Goal: Task Accomplishment & Management: Manage account settings

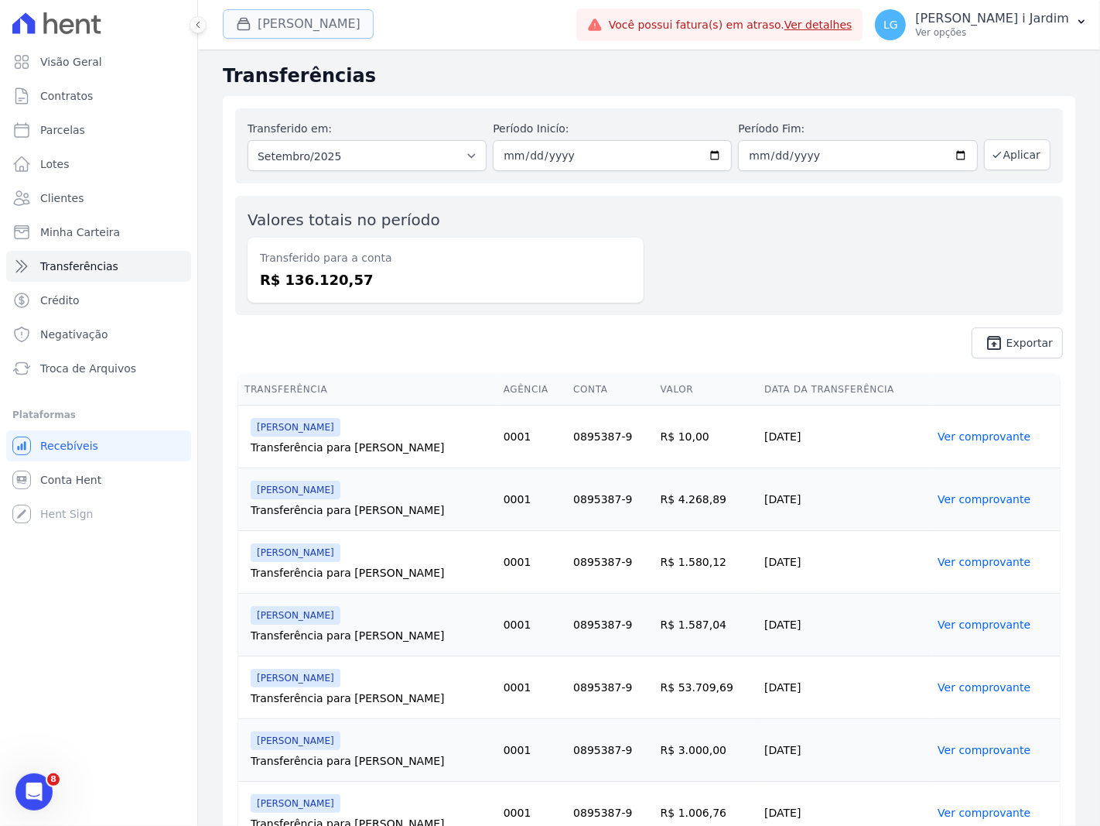
drag, startPoint x: 0, startPoint y: 0, endPoint x: 317, endPoint y: 26, distance: 318.3
click at [317, 26] on button "[PERSON_NAME]" at bounding box center [298, 23] width 151 height 29
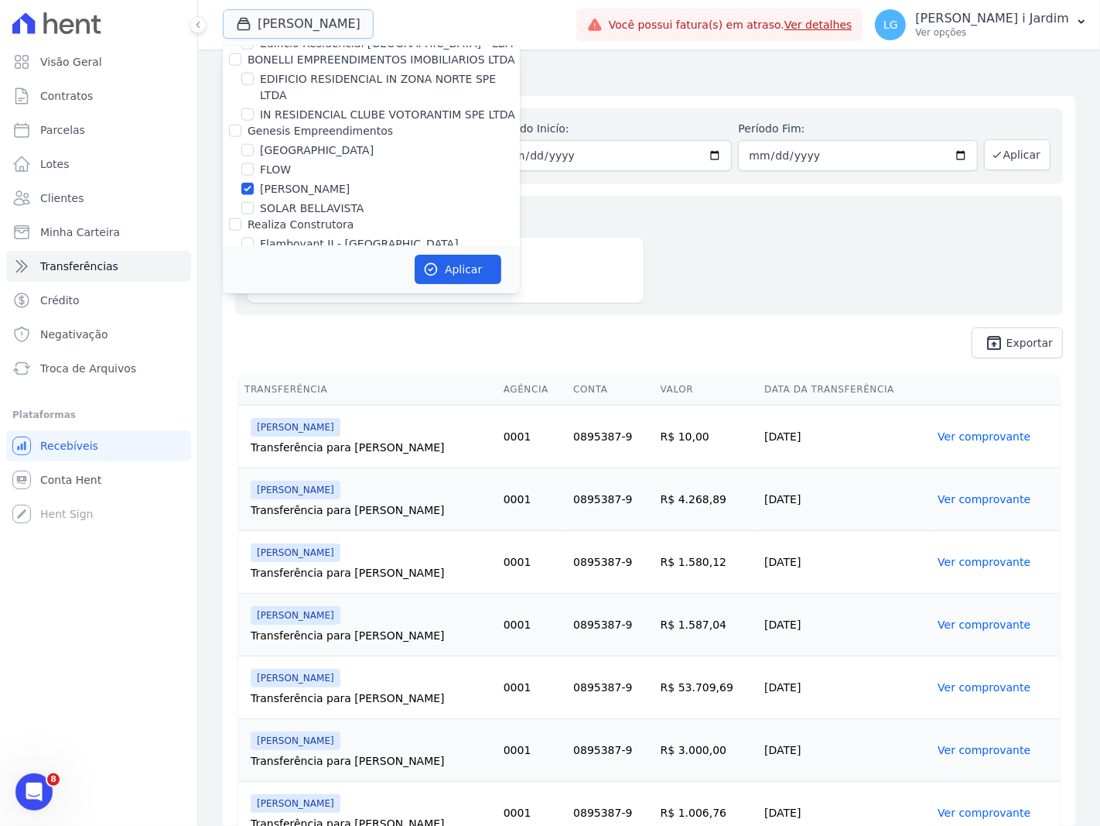
scroll to position [1461, 0]
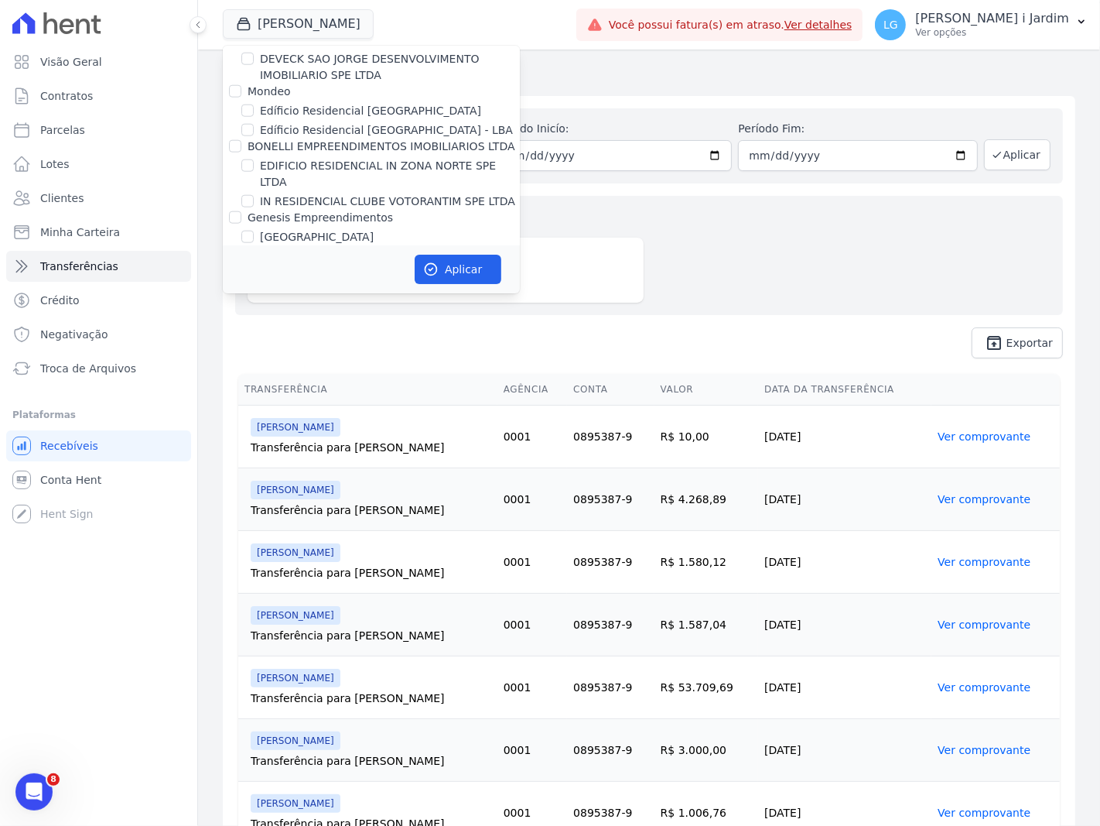
click at [300, 268] on label "[PERSON_NAME]" at bounding box center [305, 276] width 90 height 16
click at [254, 269] on input "[PERSON_NAME]" at bounding box center [247, 275] width 12 height 12
checkbox input "false"
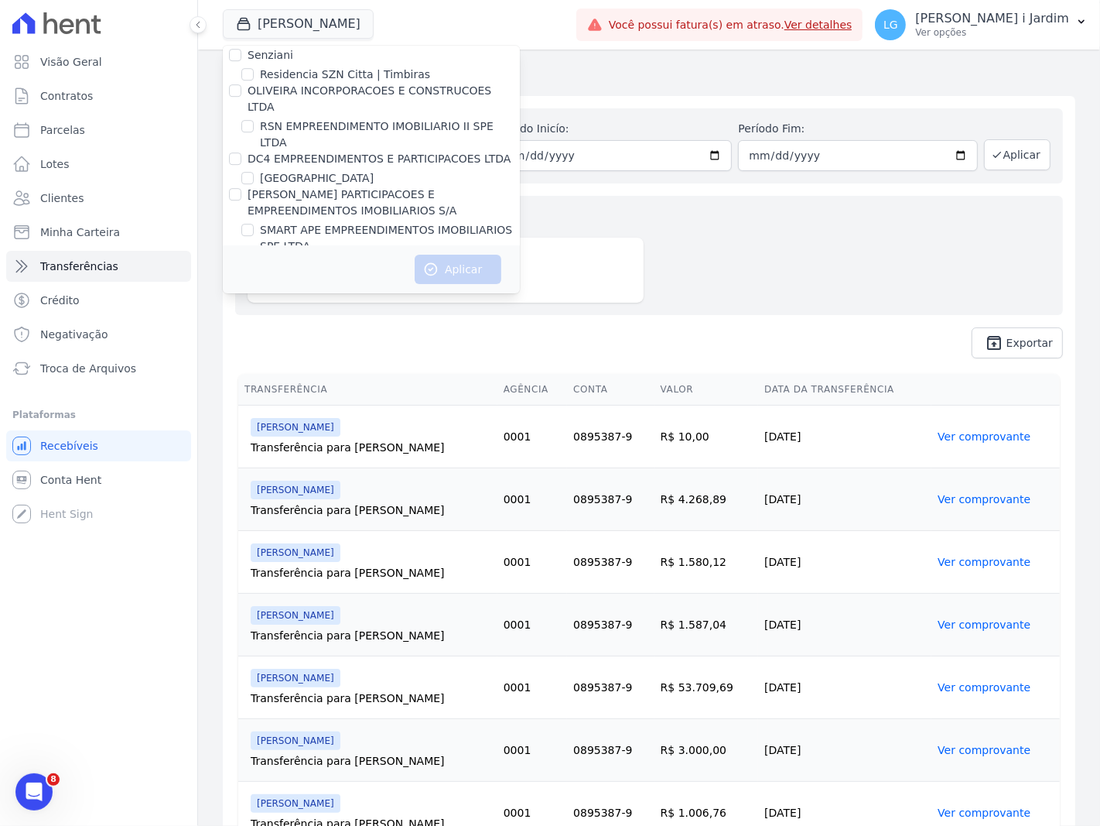
click at [334, 274] on label "SOLAR DOS ARRUDAS 2" at bounding box center [325, 282] width 131 height 16
click at [254, 275] on input "SOLAR DOS ARRUDAS 2" at bounding box center [247, 281] width 12 height 12
checkbox input "true"
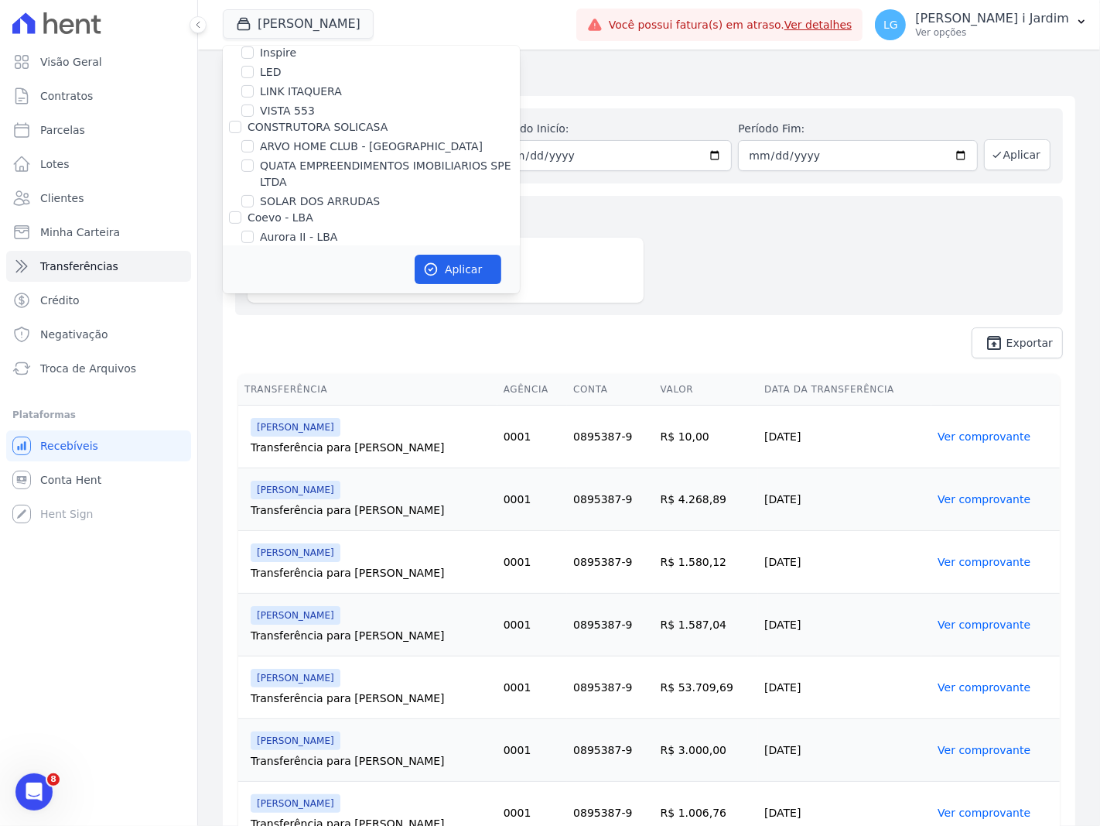
click at [322, 193] on label "SOLAR DOS ARRUDAS" at bounding box center [320, 201] width 120 height 16
click at [254, 195] on input "SOLAR DOS ARRUDAS" at bounding box center [247, 201] width 12 height 12
checkbox input "true"
click at [457, 258] on button "Aplicar" at bounding box center [458, 269] width 87 height 29
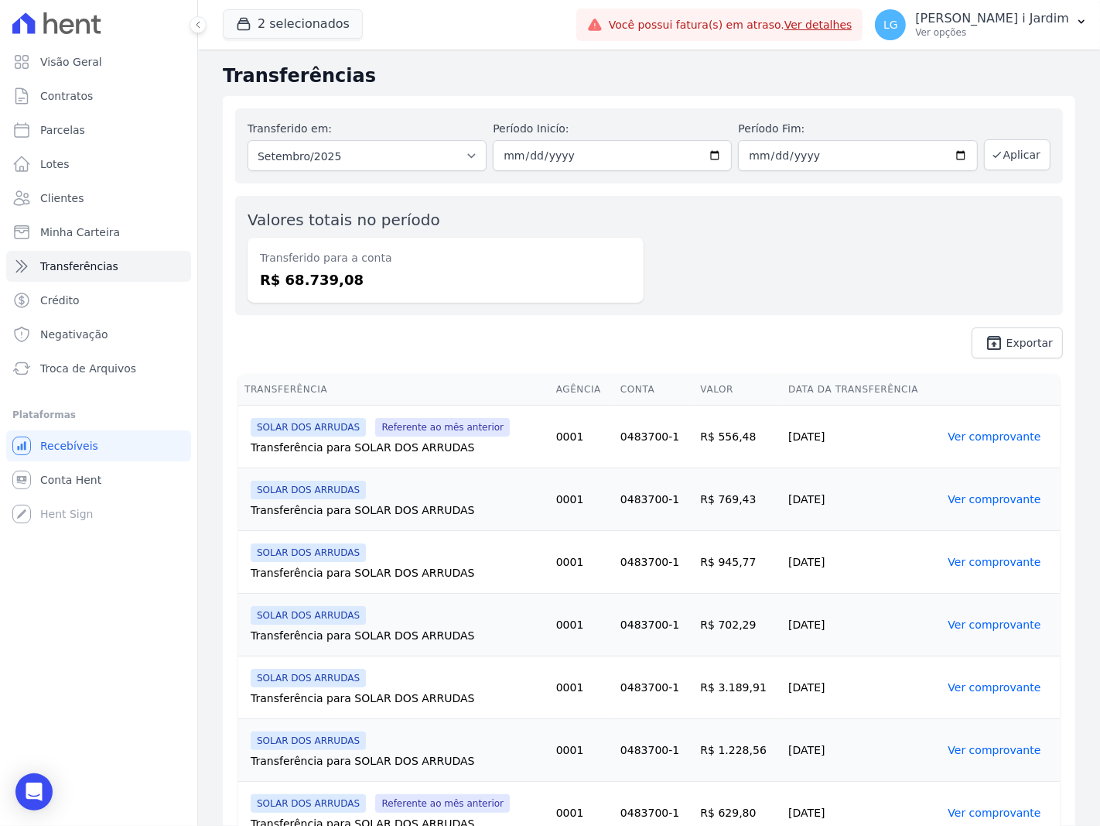
click at [330, 282] on dd "R$ 68.739,08" at bounding box center [445, 279] width 371 height 21
copy dd "68.739,08"
click at [73, 63] on span "Visão Geral" at bounding box center [71, 61] width 62 height 15
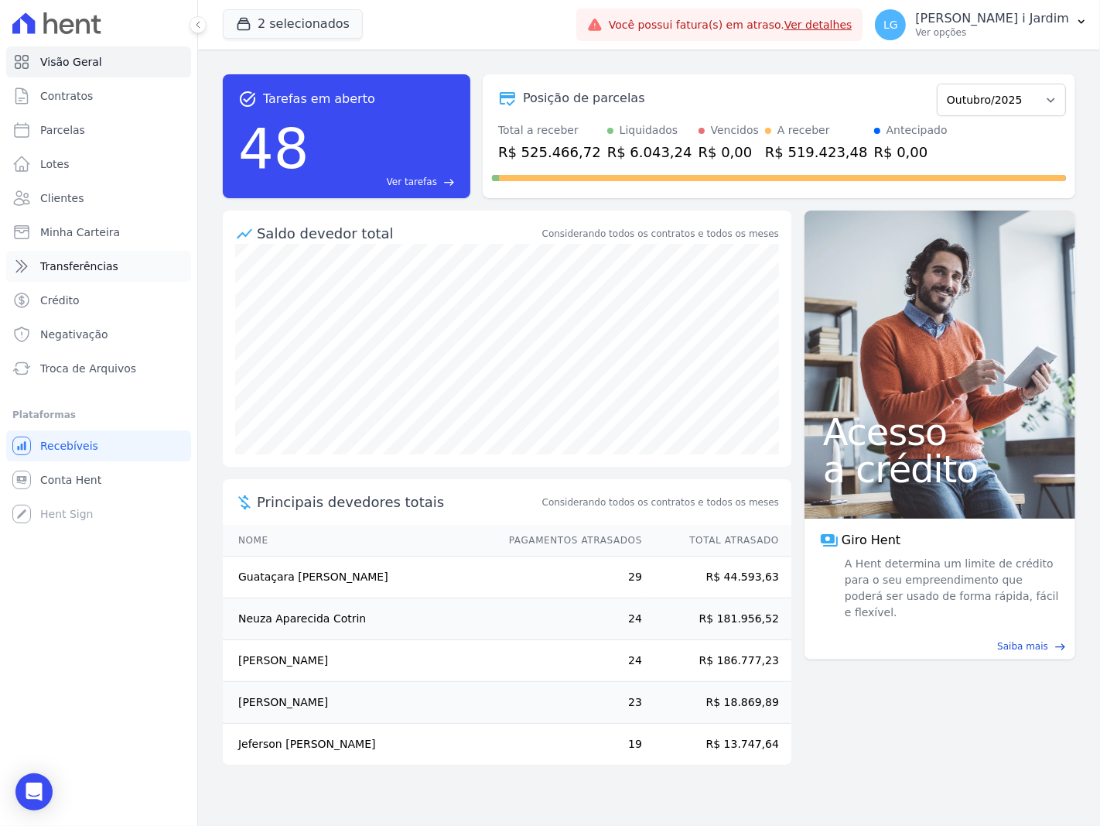
click at [115, 258] on link "Transferências" at bounding box center [98, 266] width 185 height 31
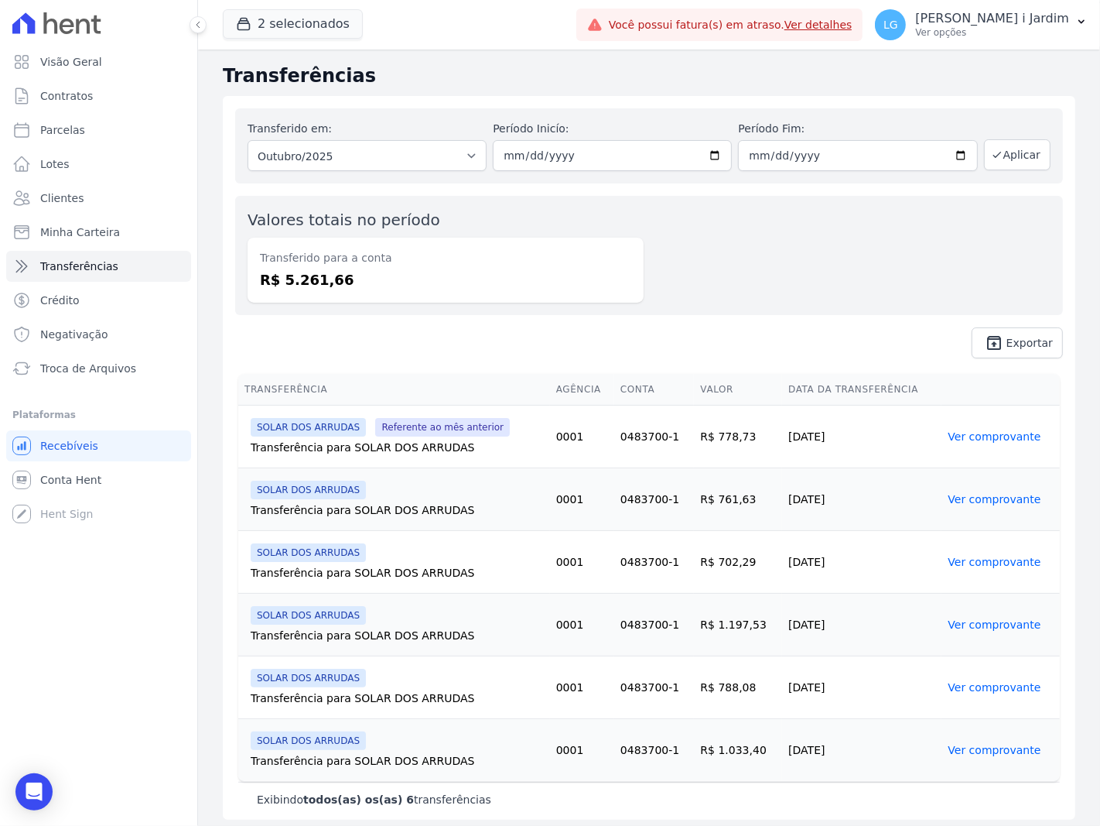
drag, startPoint x: 313, startPoint y: 279, endPoint x: 320, endPoint y: 359, distance: 80.1
click at [279, 283] on dd "R$ 5.261,66" at bounding box center [445, 279] width 371 height 21
click at [315, 39] on div "2 selecionados Trapisa Engenharia Acaiá Residencial Icatu Residencial PORTO5 IN…" at bounding box center [396, 24] width 347 height 51
click at [315, 31] on button "2 selecionados" at bounding box center [293, 23] width 140 height 29
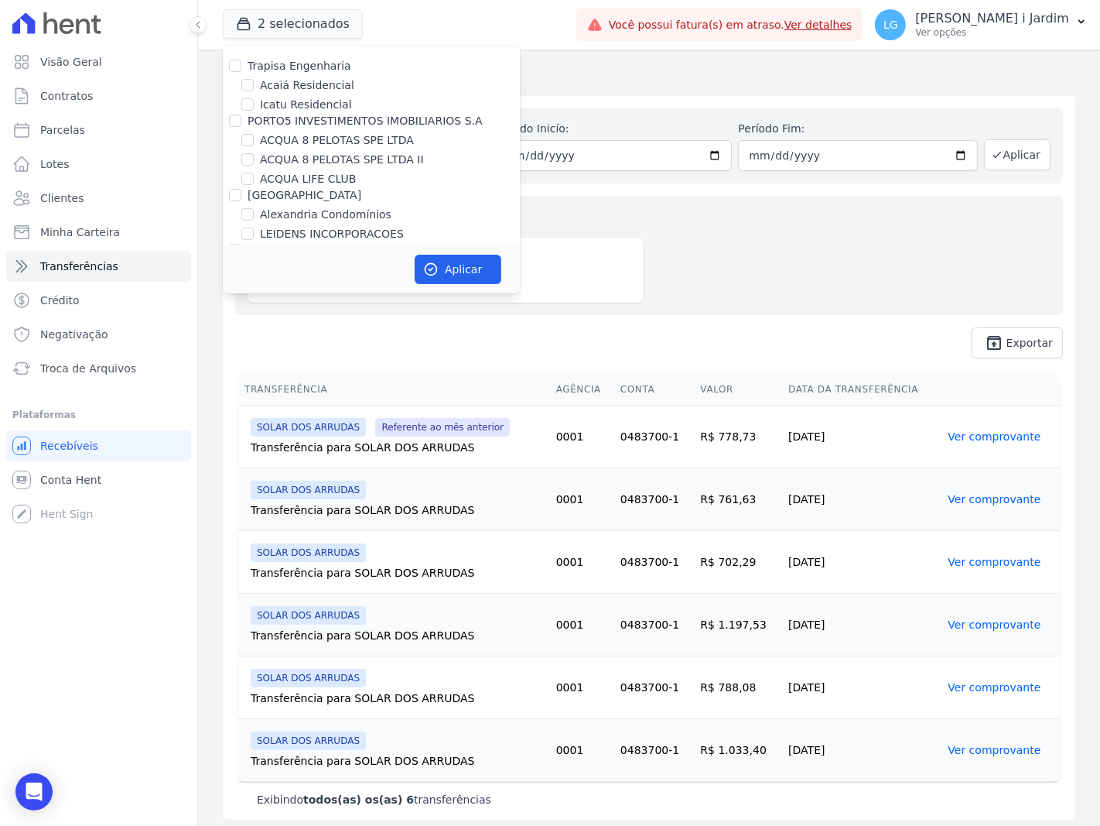
click at [430, 339] on span "unarchive Exportar" at bounding box center [649, 342] width 828 height 31
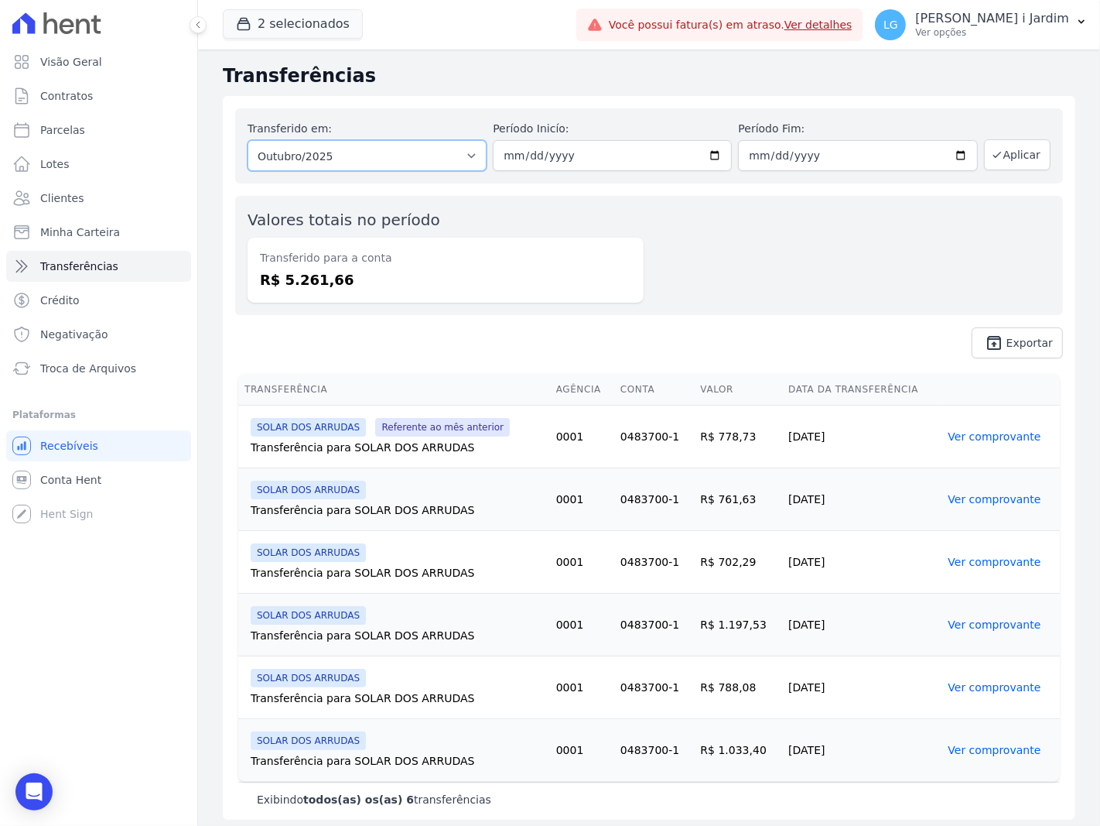
click at [336, 161] on select "Todos os meses Julho/2024 Agosto/2024 Setembro/2024 Outubro/2024 Novembro/2024 …" at bounding box center [367, 155] width 239 height 31
select select "09/2025"
click at [248, 140] on select "Todos os meses Julho/2024 Agosto/2024 Setembro/2024 Outubro/2024 Novembro/2024 …" at bounding box center [367, 155] width 239 height 31
click at [1012, 159] on button "Aplicar" at bounding box center [1017, 154] width 67 height 31
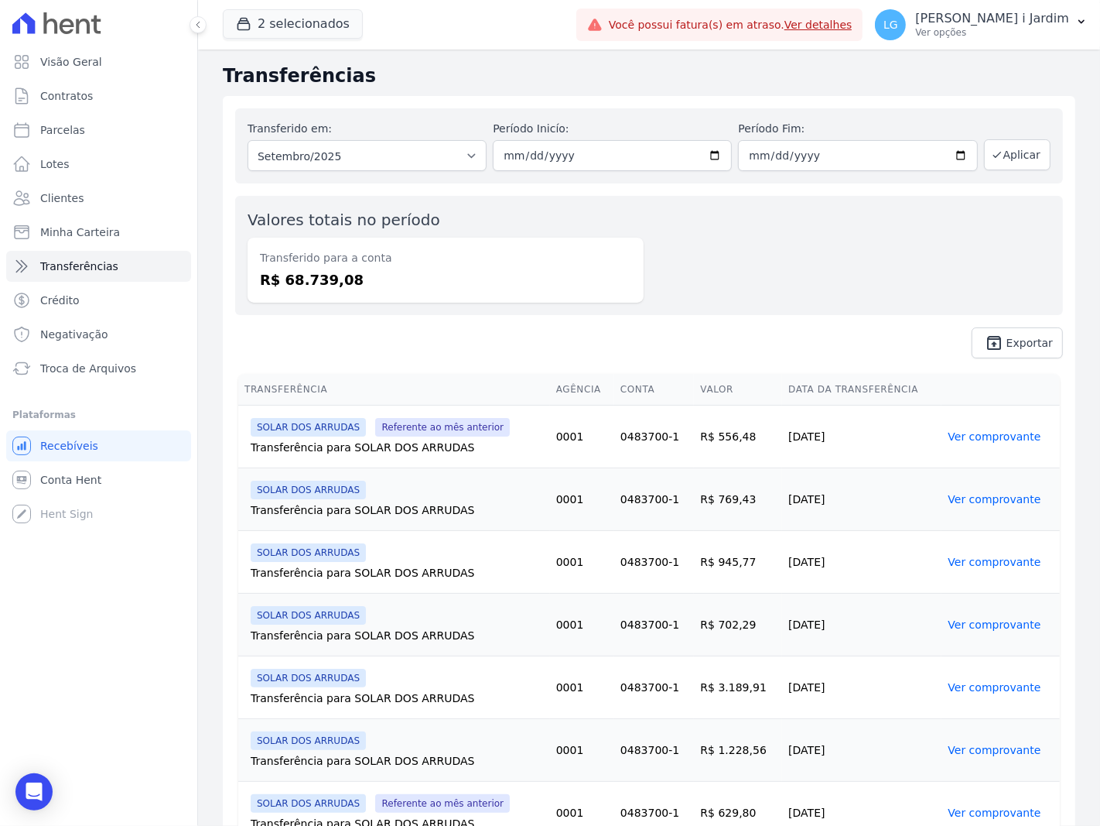
click at [339, 272] on dd "R$ 68.739,08" at bounding box center [445, 279] width 371 height 21
click at [323, 285] on dd "R$ 68.739,08" at bounding box center [445, 279] width 371 height 21
copy dd "68.739,08"
click at [97, 56] on link "Visão Geral" at bounding box center [98, 61] width 185 height 31
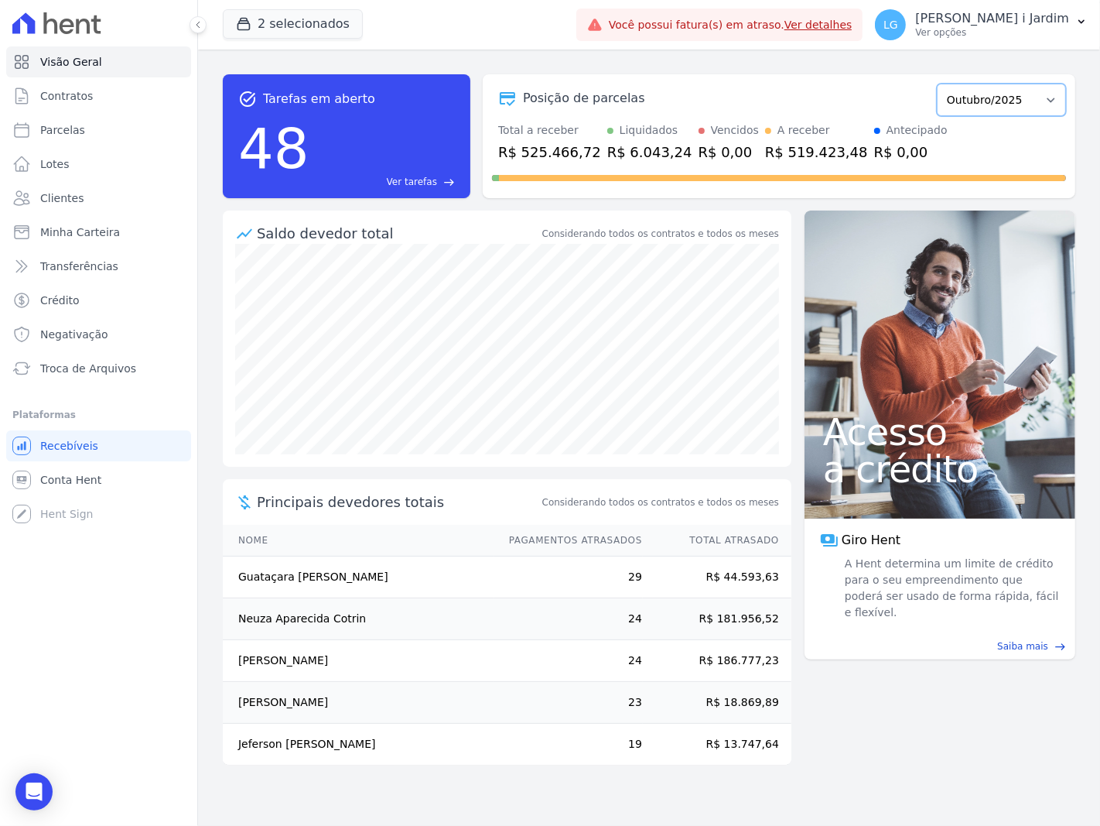
click at [1030, 95] on select "Abril/2022 Maio/2022 Junho/2022 Julho/2022 Agosto/2022 Setembro/2022 Outubro/20…" at bounding box center [1001, 100] width 129 height 33
select select "09/2025"
click at [945, 84] on select "Abril/2022 Maio/2022 Junho/2022 Julho/2022 Agosto/2022 Setembro/2022 Outubro/20…" at bounding box center [1001, 100] width 129 height 33
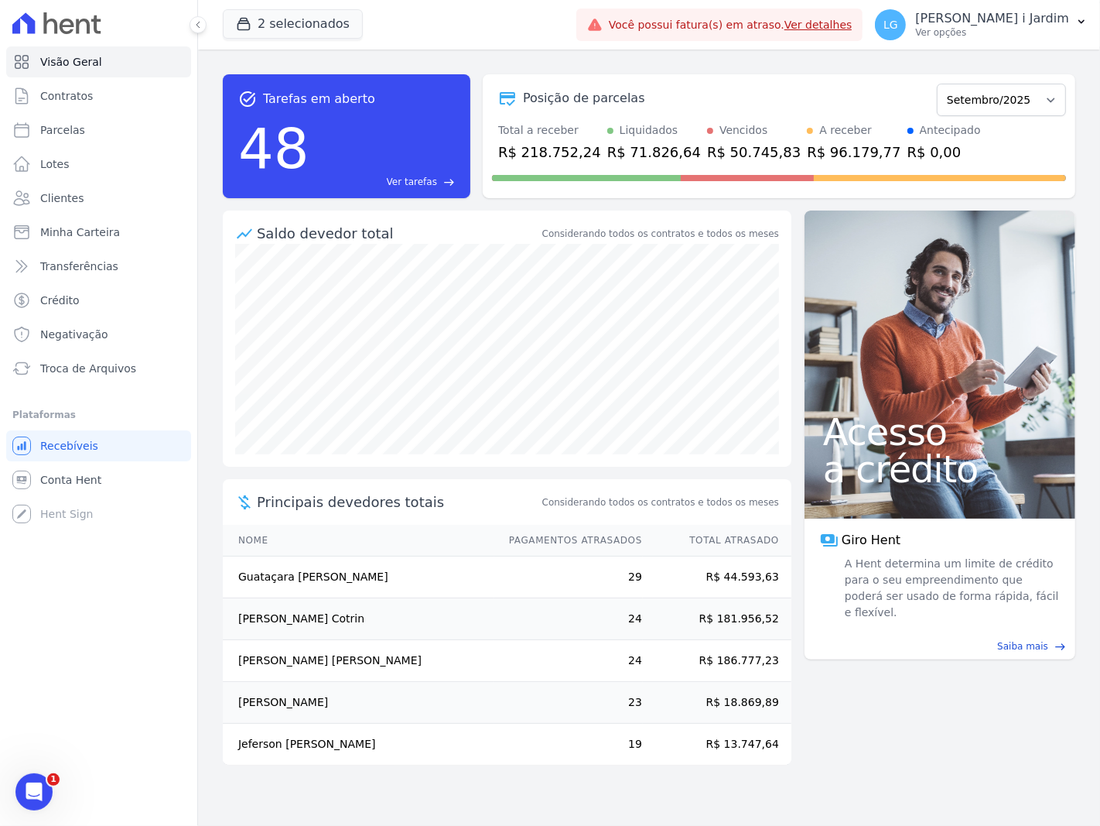
click at [554, 153] on div "R$ 218.752,24" at bounding box center [549, 152] width 103 height 21
copy div "218.752,24"
click at [822, 157] on div "R$ 96.179,77" at bounding box center [854, 152] width 94 height 21
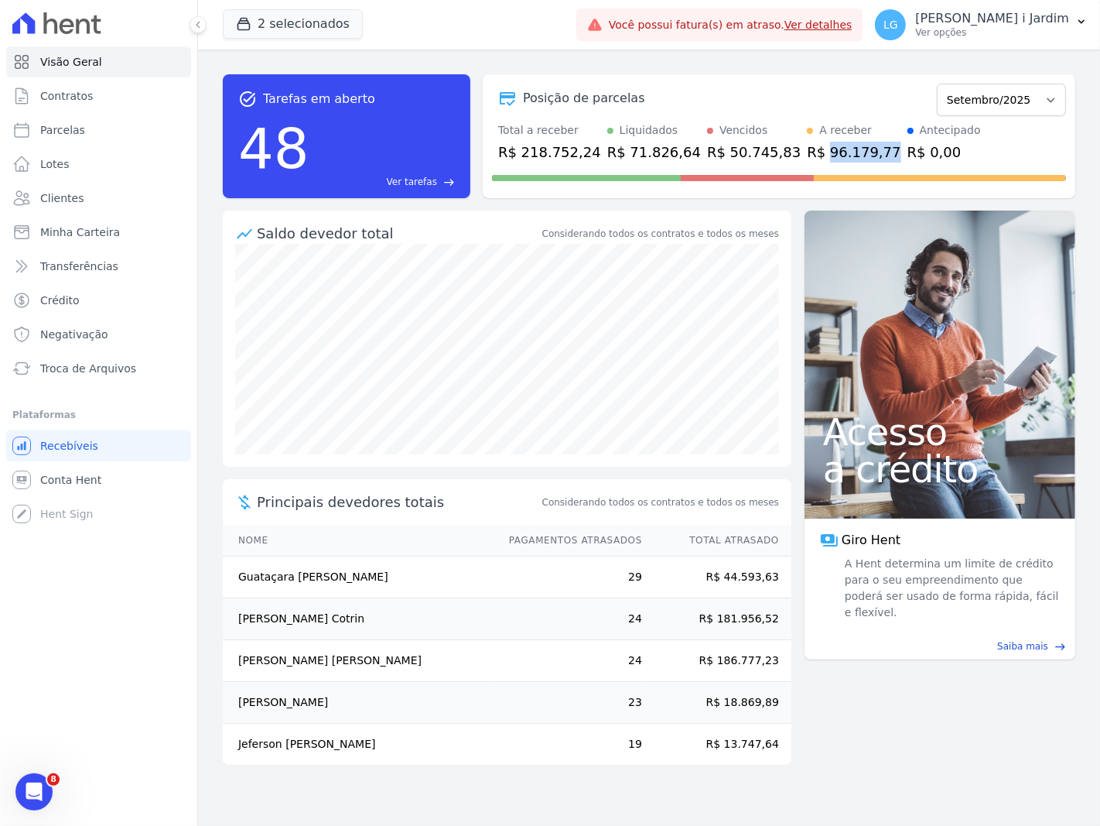
copy div "96.179,77"
click at [126, 126] on link "Parcelas" at bounding box center [98, 130] width 185 height 31
select select
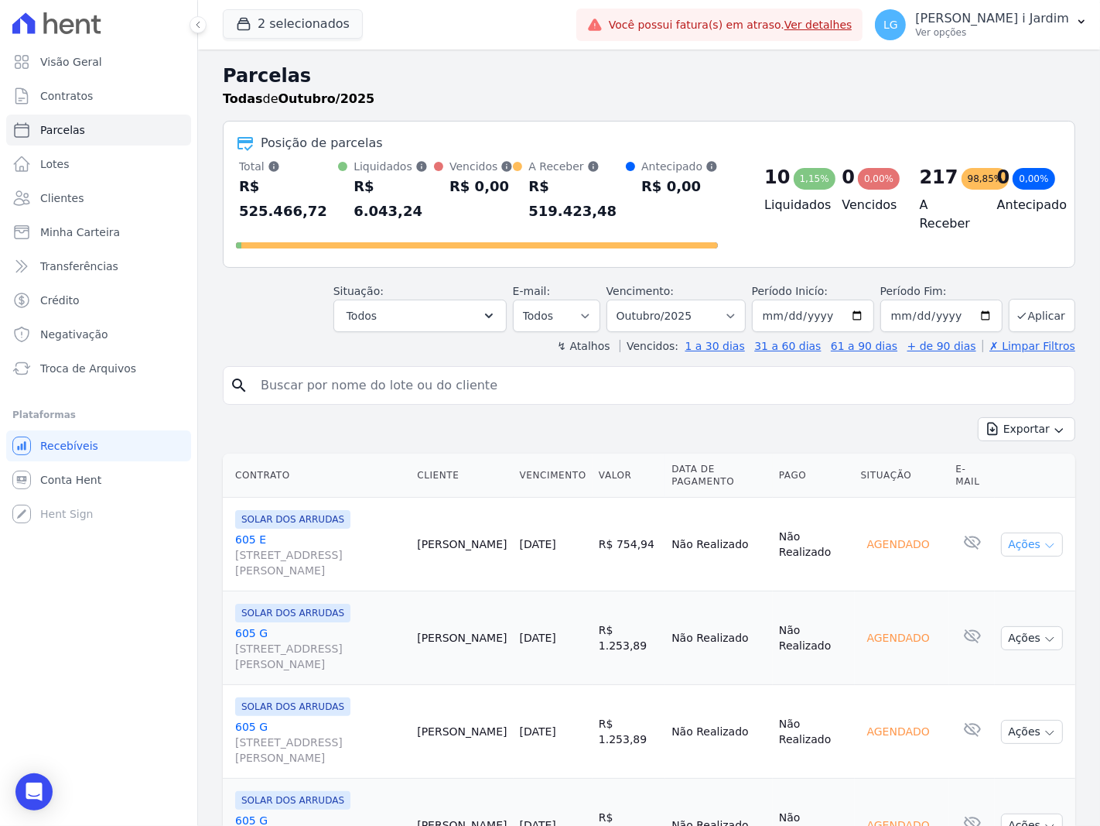
click at [1015, 532] on button "Ações" at bounding box center [1032, 544] width 62 height 24
click at [818, 506] on td "Não Realizado" at bounding box center [814, 545] width 82 height 94
click at [283, 547] on span "Avenida Manoel Ribas, 5875, Santa Felicidade" at bounding box center [319, 562] width 169 height 31
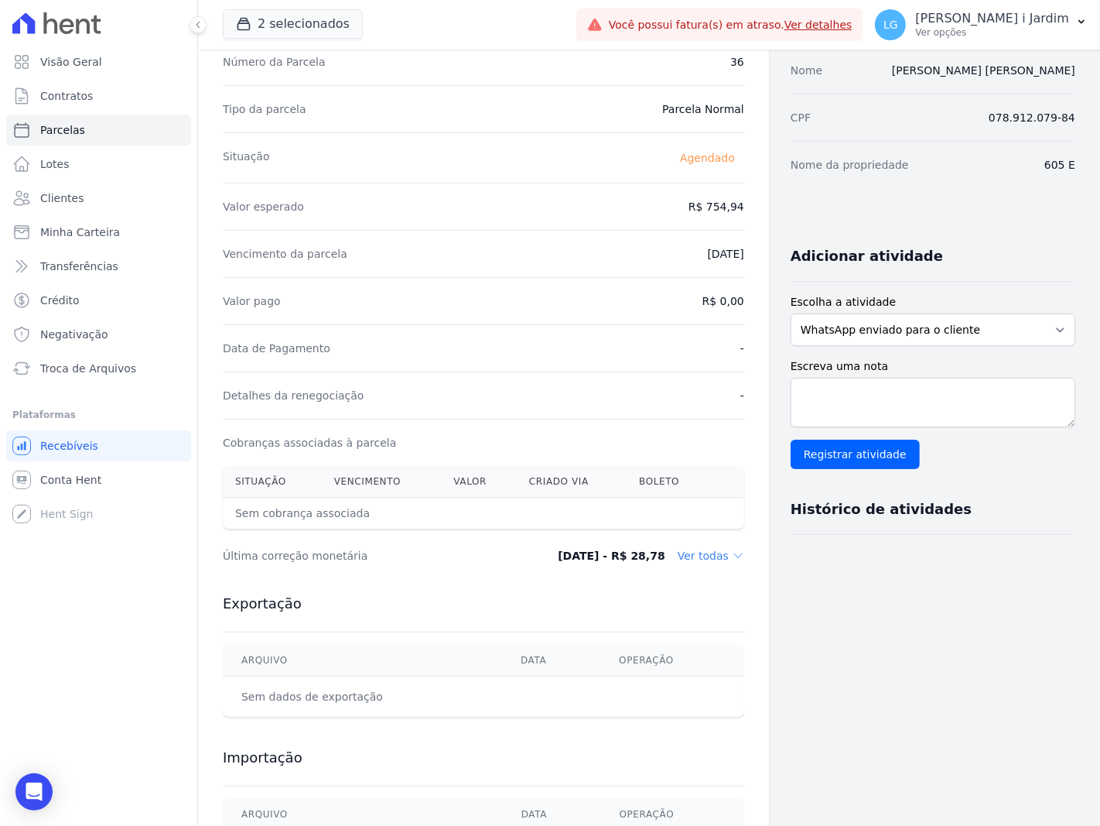
scroll to position [232, 0]
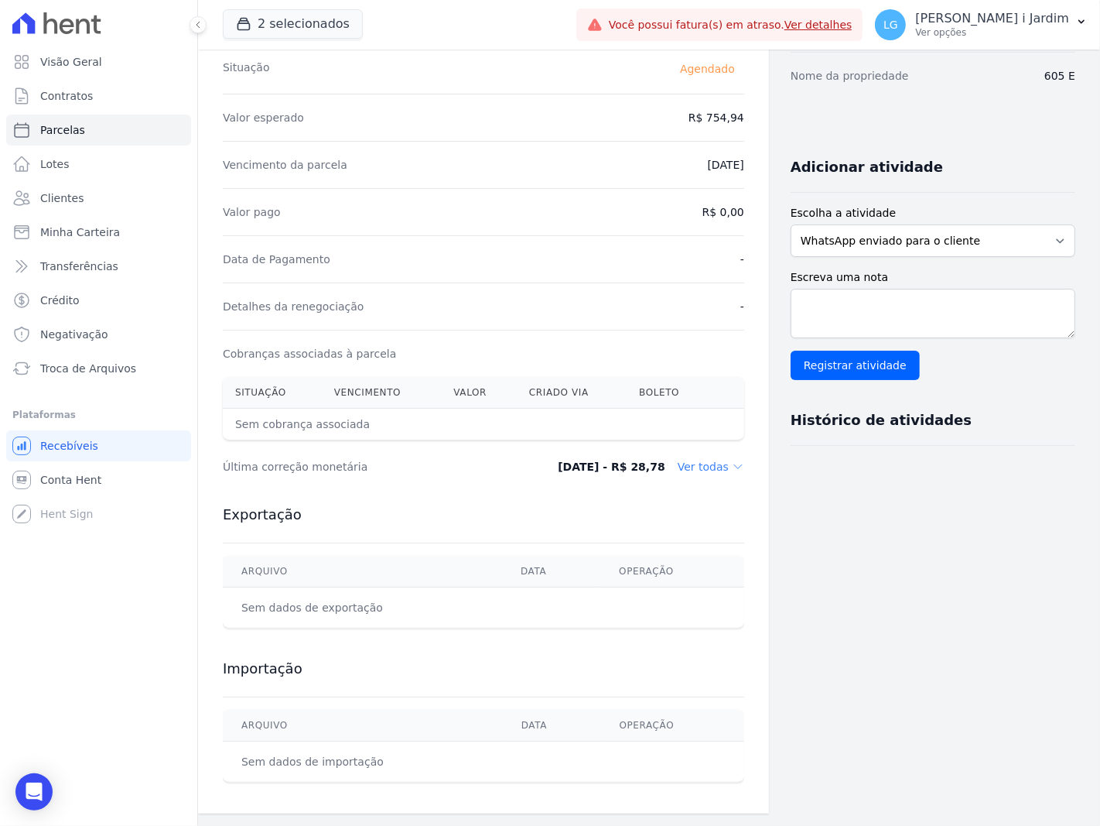
click at [717, 463] on dd "Ver todas" at bounding box center [711, 466] width 67 height 15
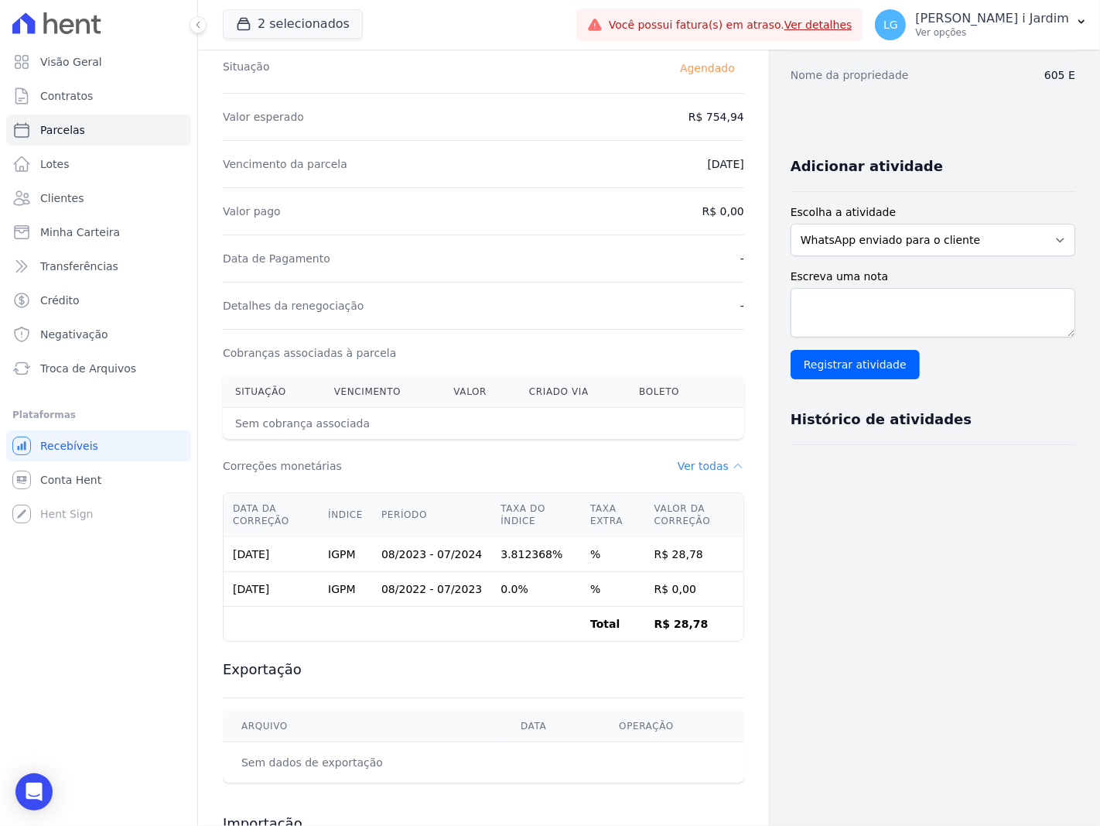
click at [689, 469] on dd "Ver todas" at bounding box center [711, 465] width 67 height 15
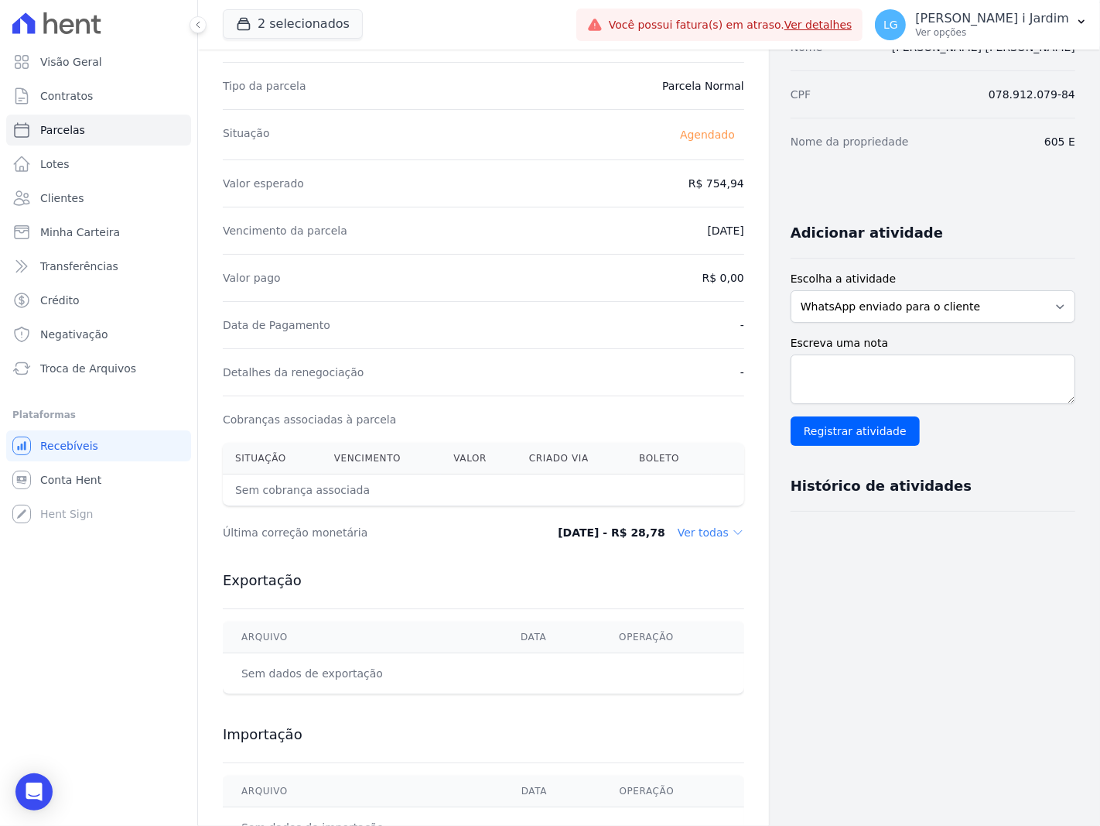
scroll to position [0, 0]
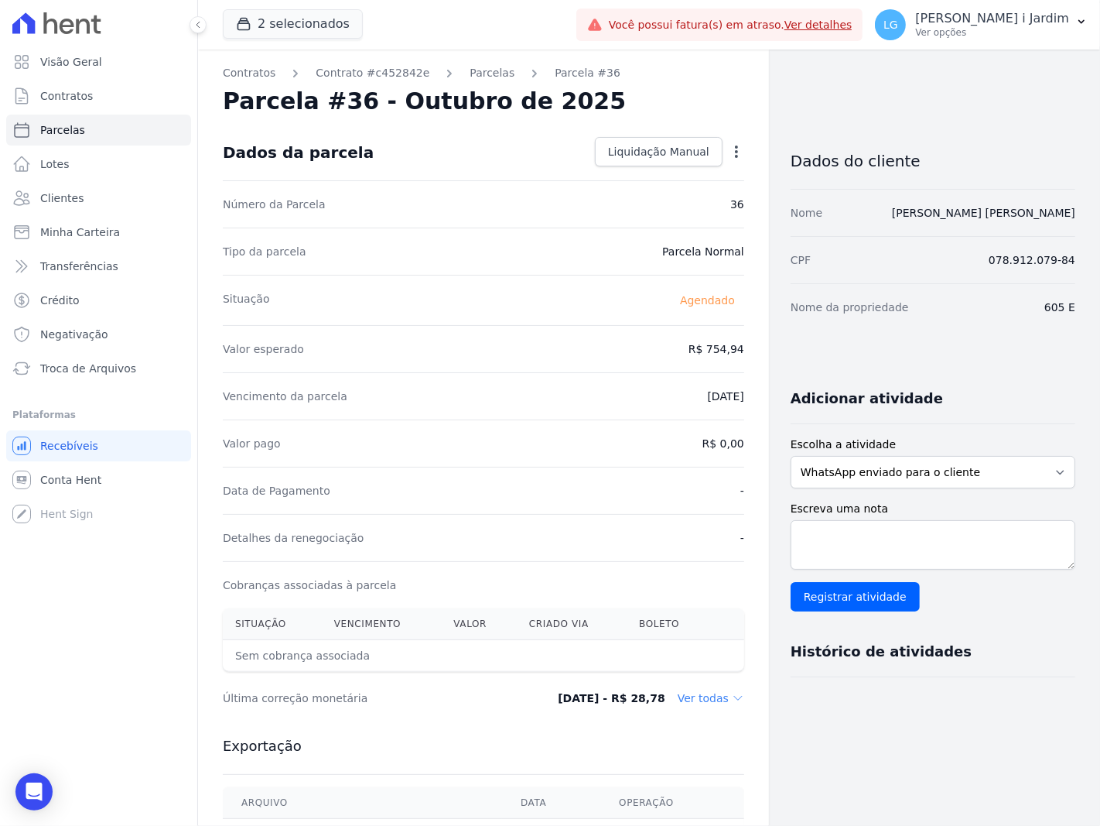
click at [735, 156] on icon "button" at bounding box center [736, 151] width 3 height 12
click at [823, 357] on div "Dados do cliente Nome ANDRESSA MENDES DA SILVA CPF 078.912.079-84 Nome da propr…" at bounding box center [933, 578] width 285 height 908
click at [729, 163] on div "Open options" at bounding box center [736, 153] width 15 height 19
click at [729, 156] on icon "button" at bounding box center [736, 151] width 15 height 15
click at [707, 172] on link "Alterar" at bounding box center [670, 173] width 136 height 28
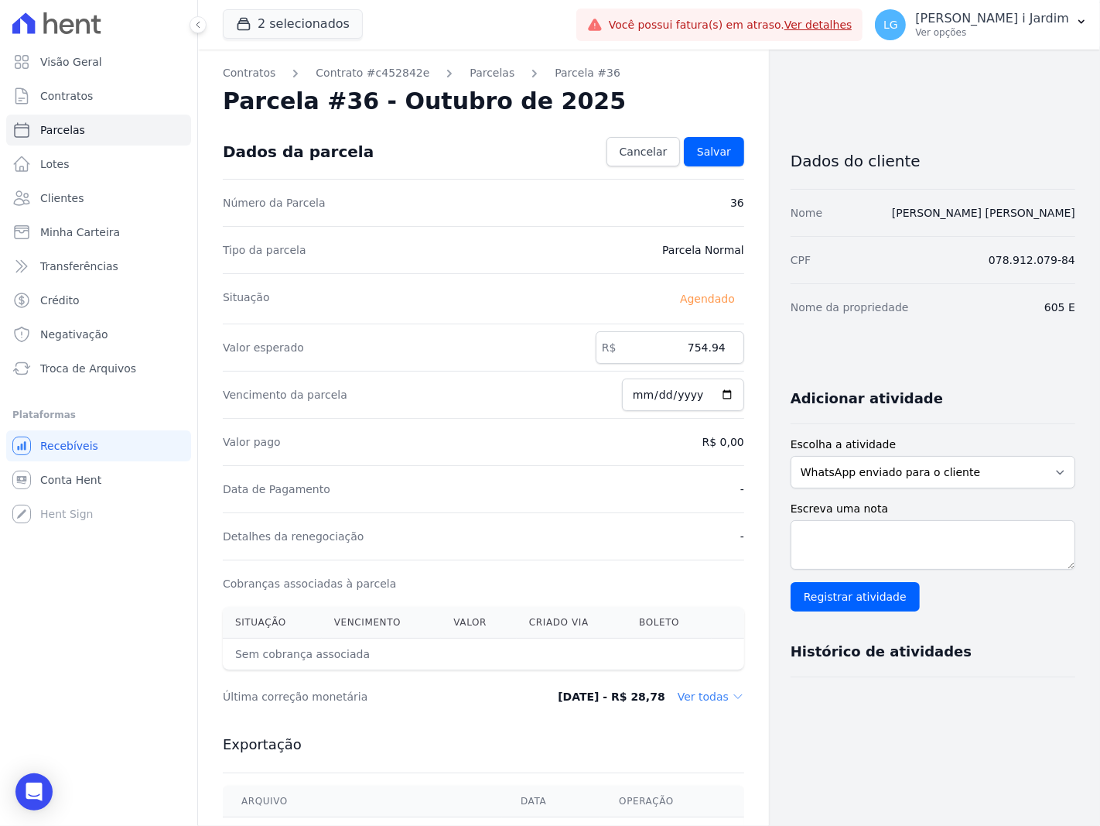
click at [850, 801] on div "Dados do cliente Nome ANDRESSA MENDES DA SILVA CPF 078.912.079-84 Nome da propr…" at bounding box center [933, 577] width 285 height 907
click at [623, 147] on span "Cancelar" at bounding box center [644, 151] width 48 height 15
